Goal: Transaction & Acquisition: Purchase product/service

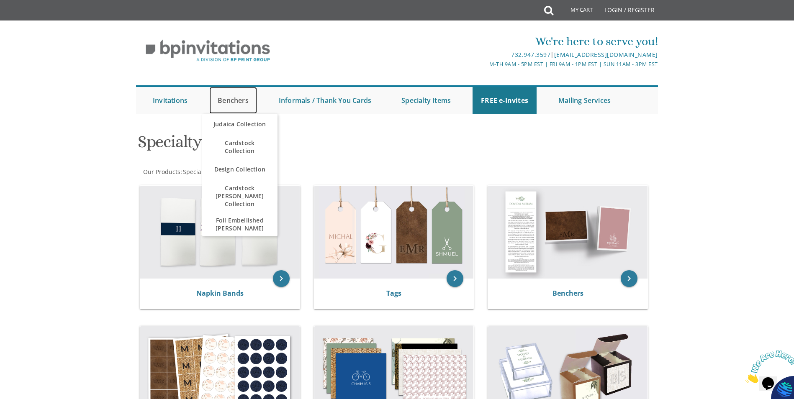
click at [229, 102] on link "Benchers" at bounding box center [233, 100] width 48 height 27
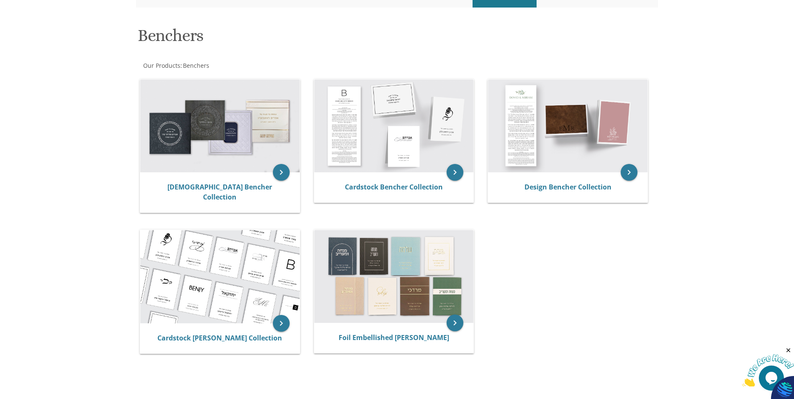
scroll to position [84, 0]
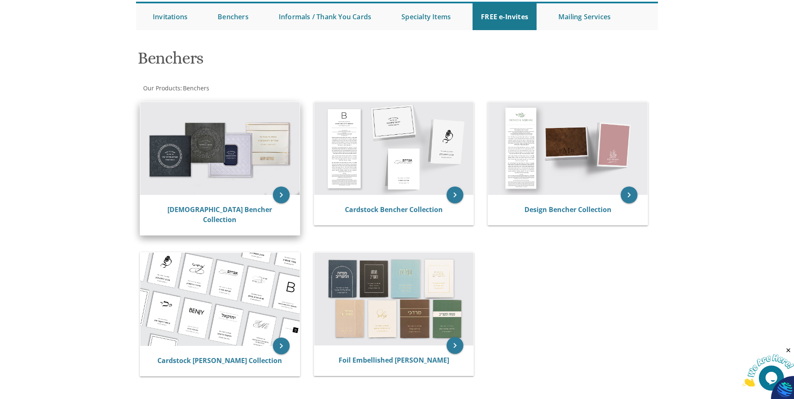
click at [182, 139] on img at bounding box center [220, 148] width 160 height 93
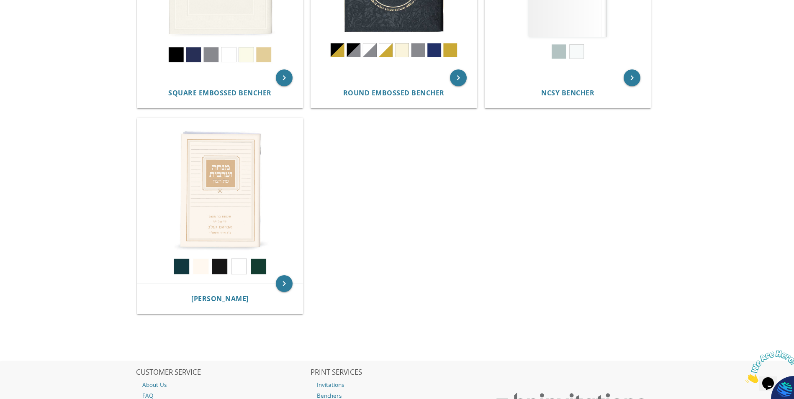
scroll to position [368, 0]
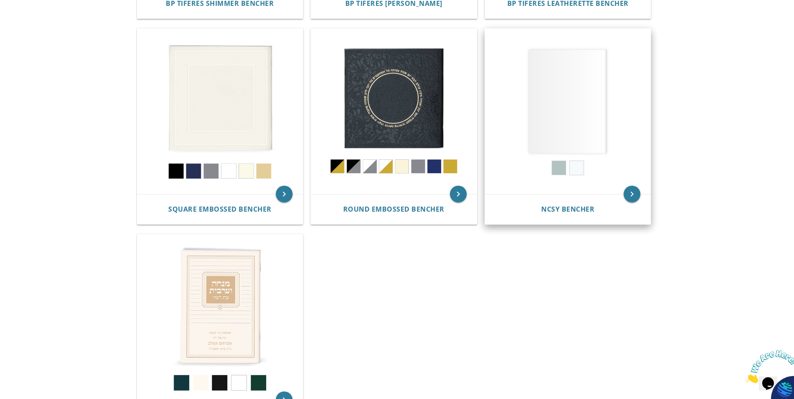
click at [580, 125] on img at bounding box center [568, 112] width 166 height 166
click at [628, 193] on icon "keyboard_arrow_right" at bounding box center [632, 194] width 17 height 17
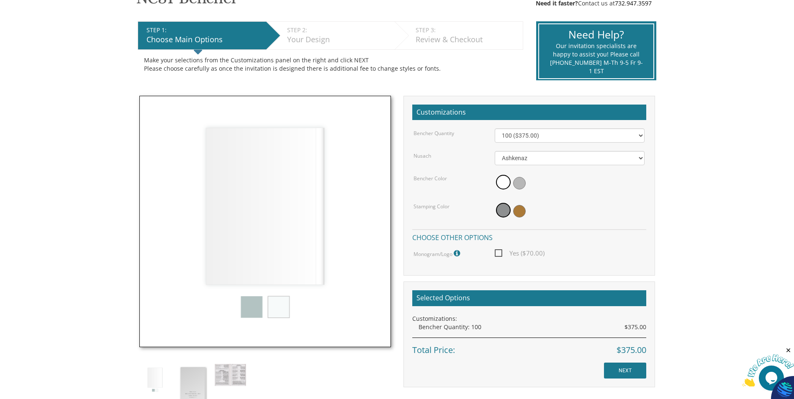
scroll to position [167, 0]
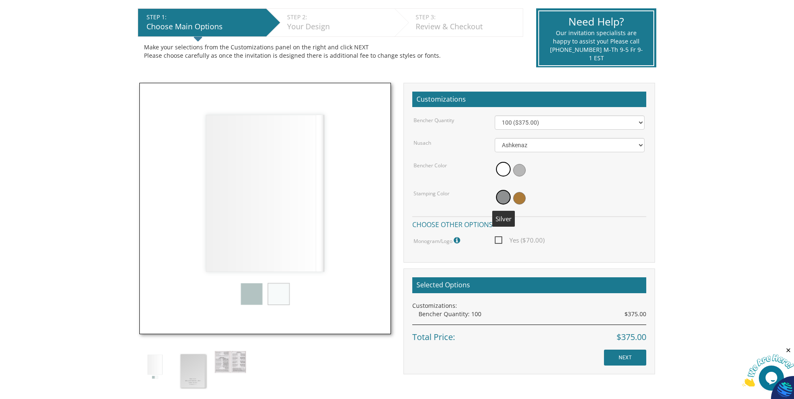
click at [505, 198] on span at bounding box center [503, 197] width 15 height 15
click at [253, 298] on img at bounding box center [265, 209] width 252 height 252
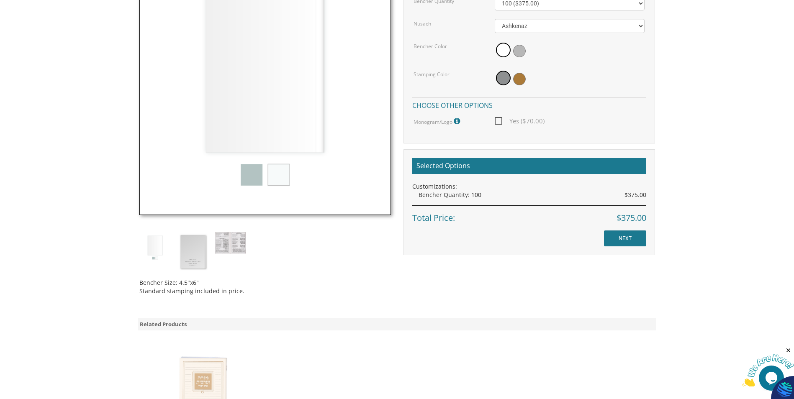
scroll to position [251, 0]
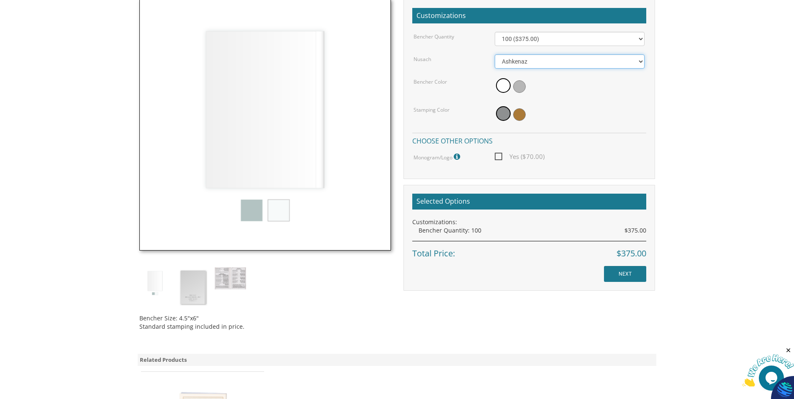
click at [576, 64] on select "Ashkenaz Edut Mizrach" at bounding box center [570, 61] width 150 height 14
select select "Edut Mizrach"
click at [495, 54] on select "Ashkenaz Edut Mizrach" at bounding box center [570, 61] width 150 height 14
click at [247, 212] on img at bounding box center [265, 125] width 252 height 252
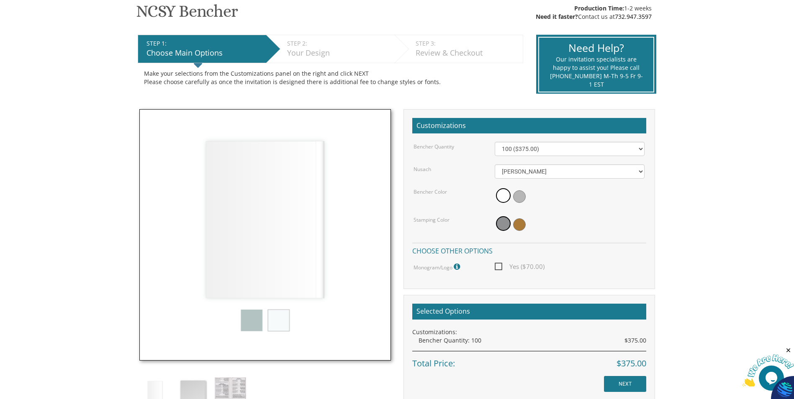
scroll to position [42, 0]
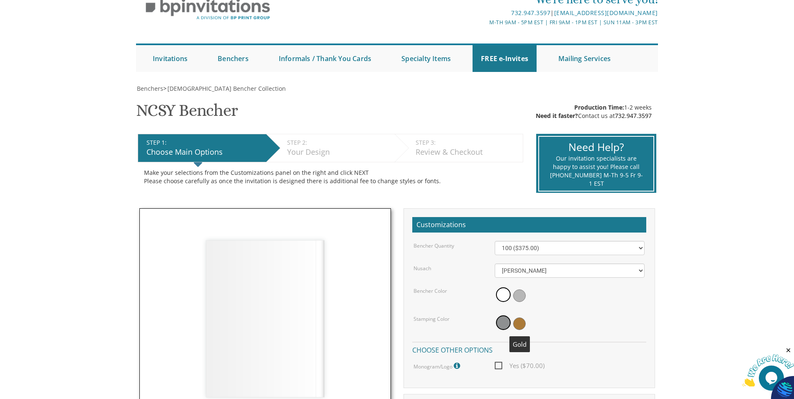
click at [519, 328] on span at bounding box center [519, 324] width 13 height 13
click at [519, 328] on span at bounding box center [518, 323] width 15 height 15
click at [519, 327] on span at bounding box center [518, 323] width 15 height 15
click at [500, 324] on span at bounding box center [502, 324] width 13 height 13
click at [520, 295] on span at bounding box center [519, 296] width 13 height 13
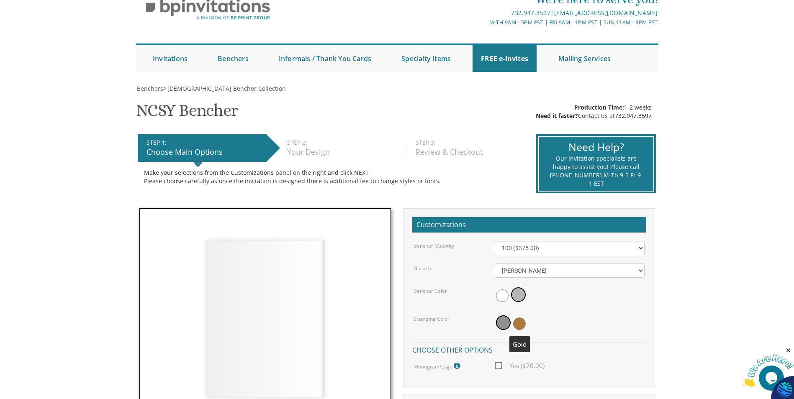
click at [521, 323] on span at bounding box center [519, 324] width 13 height 13
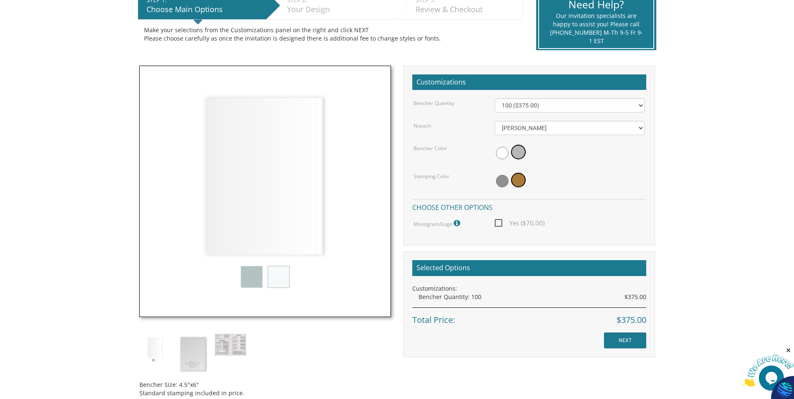
scroll to position [209, 0]
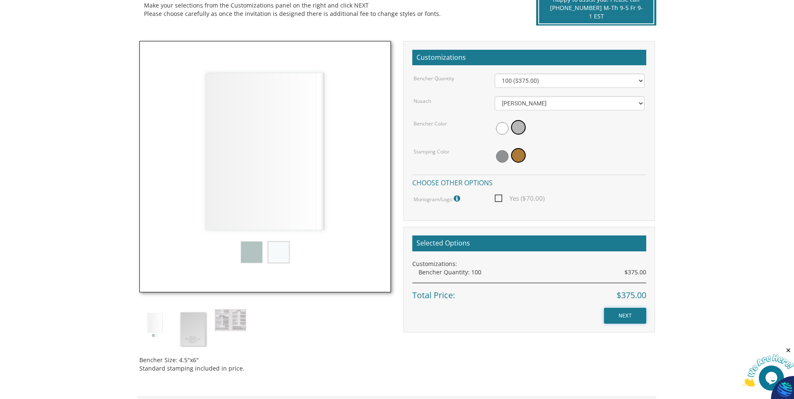
click at [633, 318] on input "NEXT" at bounding box center [625, 316] width 42 height 16
click at [627, 316] on input "NEXT" at bounding box center [625, 316] width 42 height 16
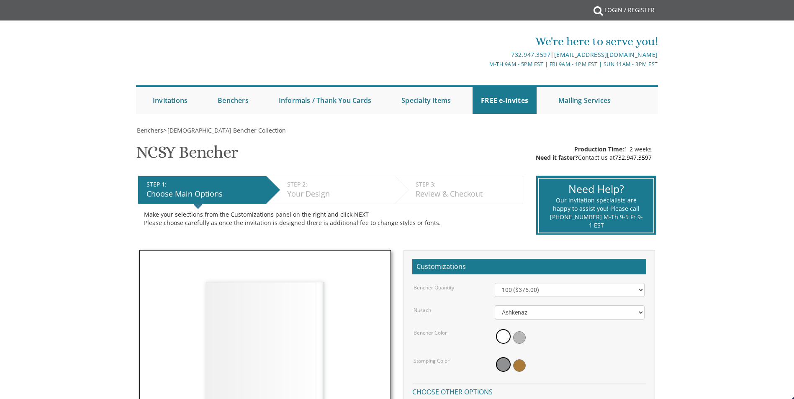
select select "[PERSON_NAME]"
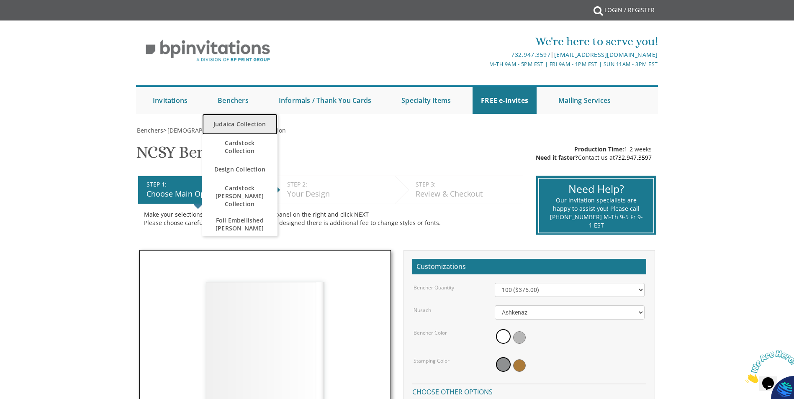
click at [237, 121] on link "Judaica Collection" at bounding box center [239, 124] width 75 height 21
